Goal: Transaction & Acquisition: Purchase product/service

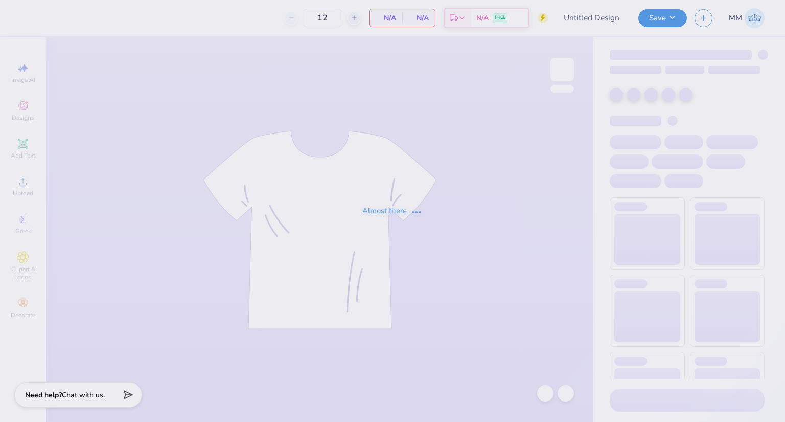
type input "BETA Parents Wknd"
type input "30"
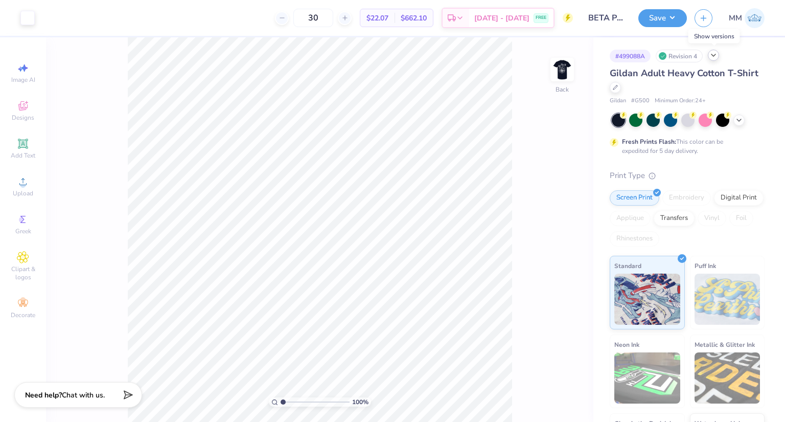
click at [715, 56] on icon at bounding box center [713, 55] width 8 height 8
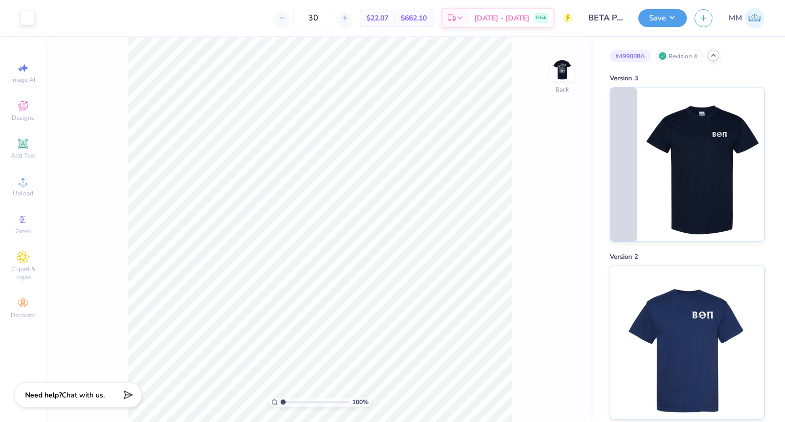
click at [715, 56] on icon at bounding box center [713, 55] width 8 height 8
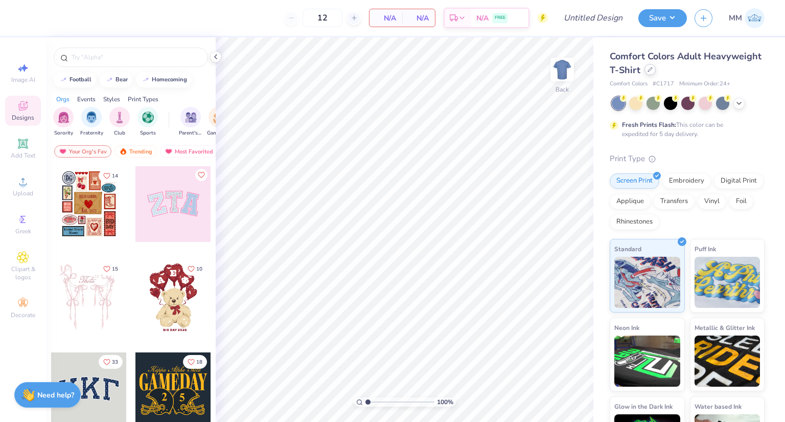
click at [653, 72] on icon at bounding box center [650, 69] width 5 height 5
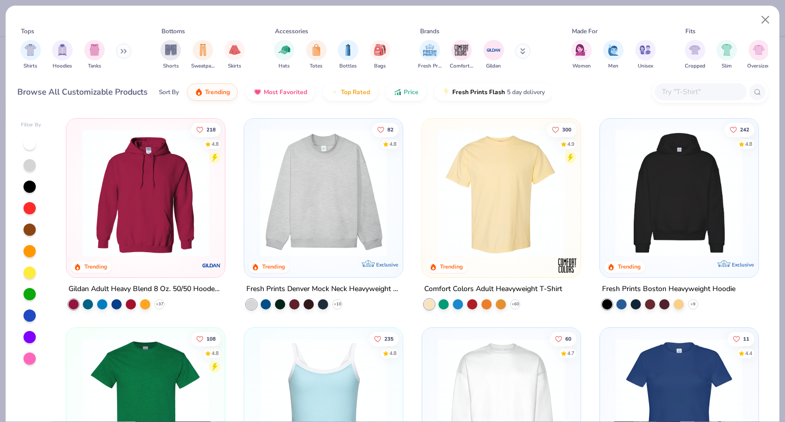
click at [684, 92] on input "text" at bounding box center [700, 92] width 79 height 12
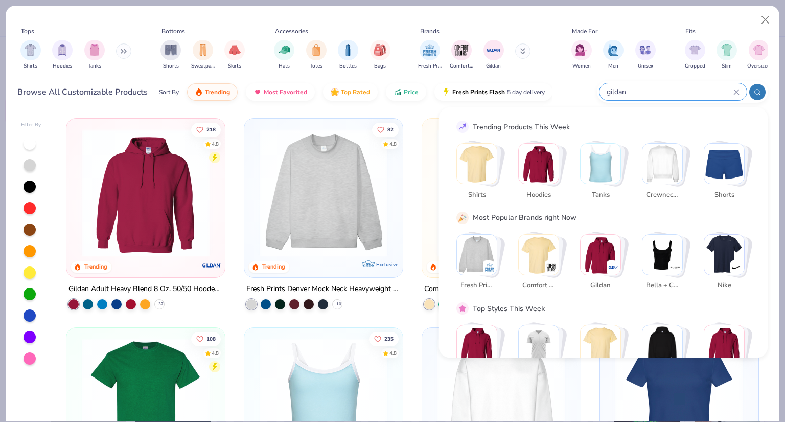
type input "gildan"
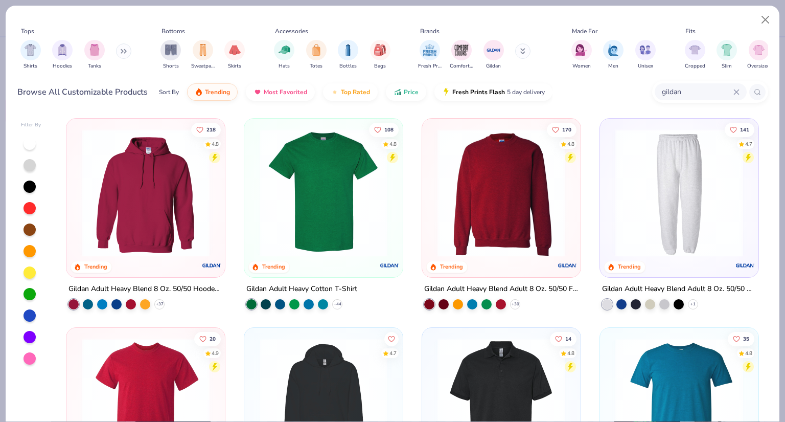
click at [320, 249] on img at bounding box center [324, 193] width 138 height 128
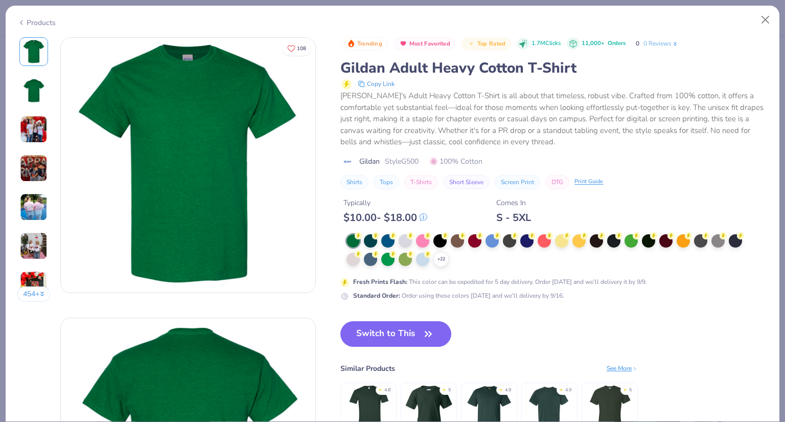
click at [604, 98] on div "[PERSON_NAME]'s Adult Heavy Cotton T-Shirt is all about that timeless, robust v…" at bounding box center [553, 119] width 427 height 58
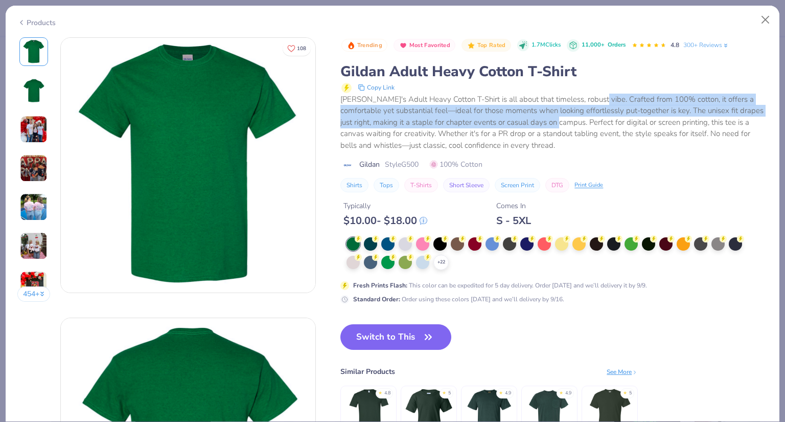
drag, startPoint x: 604, startPoint y: 98, endPoint x: 550, endPoint y: 122, distance: 59.3
click at [550, 122] on div "[PERSON_NAME]'s Adult Heavy Cotton T-Shirt is all about that timeless, robust v…" at bounding box center [553, 123] width 427 height 58
click at [766, 14] on button "Close" at bounding box center [765, 19] width 19 height 19
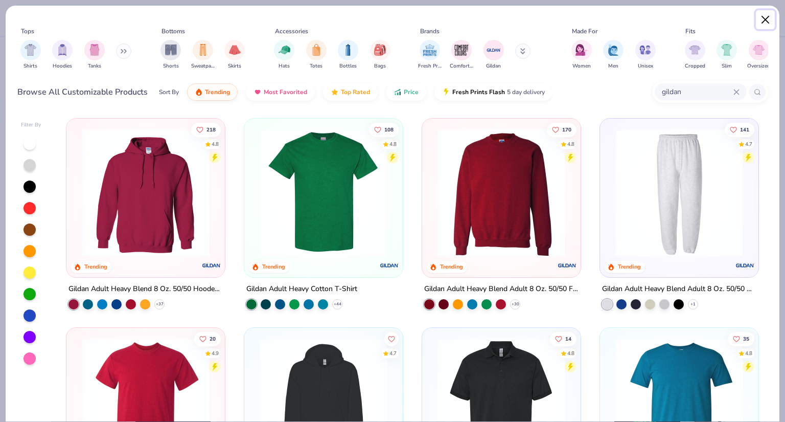
click at [769, 21] on button "Close" at bounding box center [765, 19] width 19 height 19
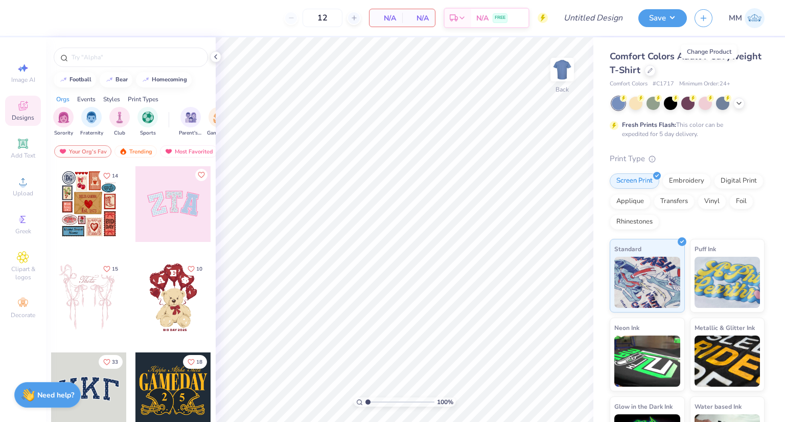
click at [750, 15] on img at bounding box center [755, 18] width 20 height 20
